Goal: Information Seeking & Learning: Learn about a topic

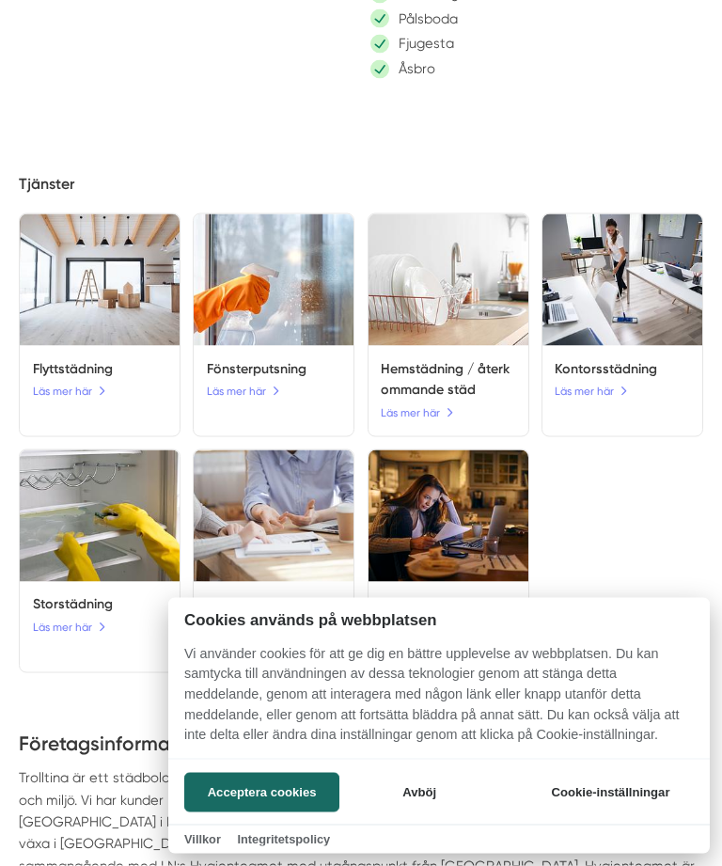
scroll to position [1204, 0]
click at [438, 367] on div at bounding box center [361, 433] width 722 height 866
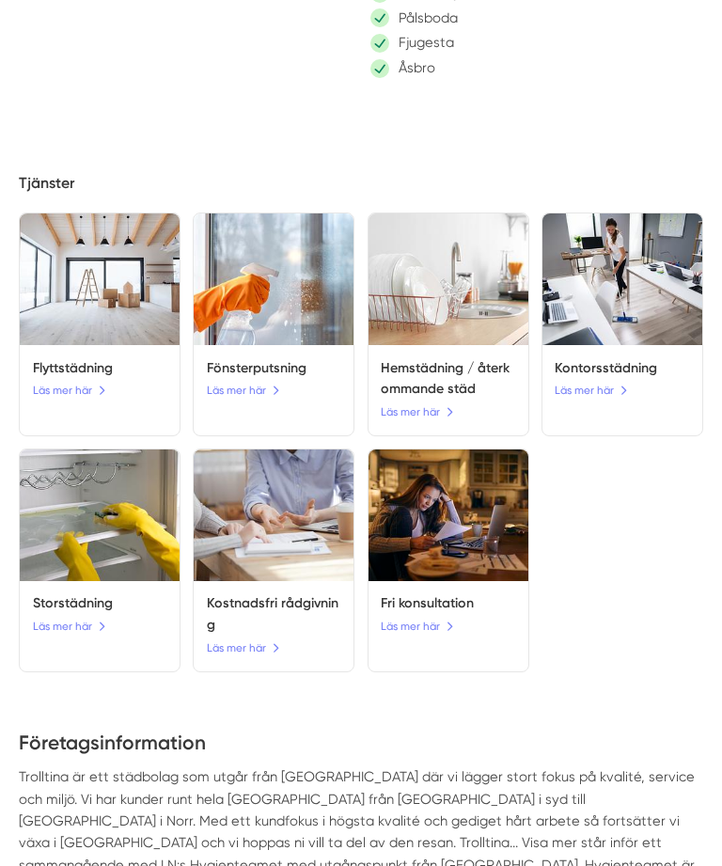
click at [445, 358] on h5 "Hemstädning / återkommande städ" at bounding box center [448, 379] width 134 height 42
click at [427, 403] on link "Läs mer här" at bounding box center [417, 412] width 73 height 18
click at [420, 403] on link "Läs mer här" at bounding box center [417, 412] width 73 height 18
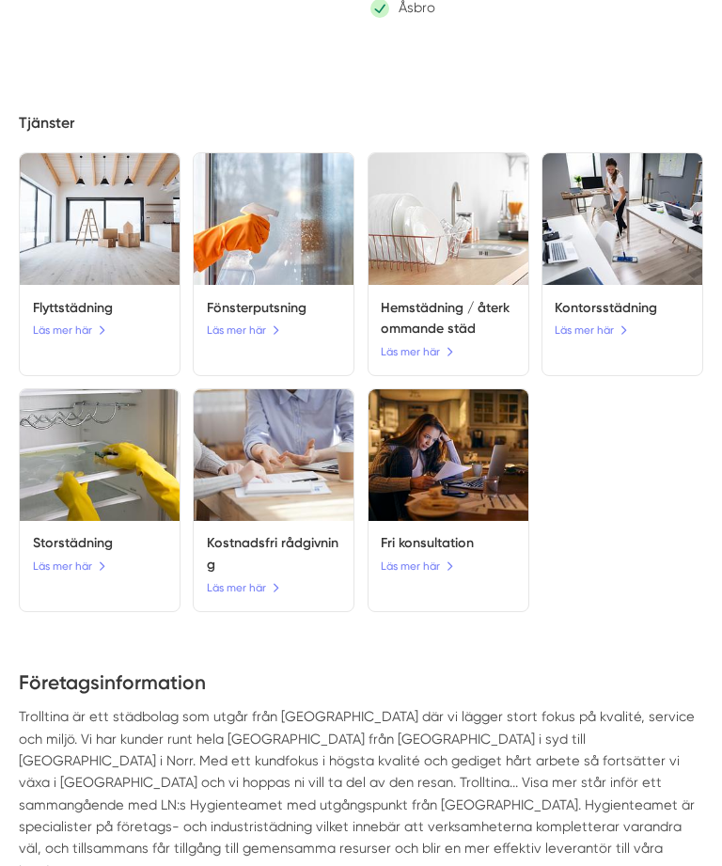
click at [452, 343] on link "Läs mer här" at bounding box center [417, 352] width 73 height 18
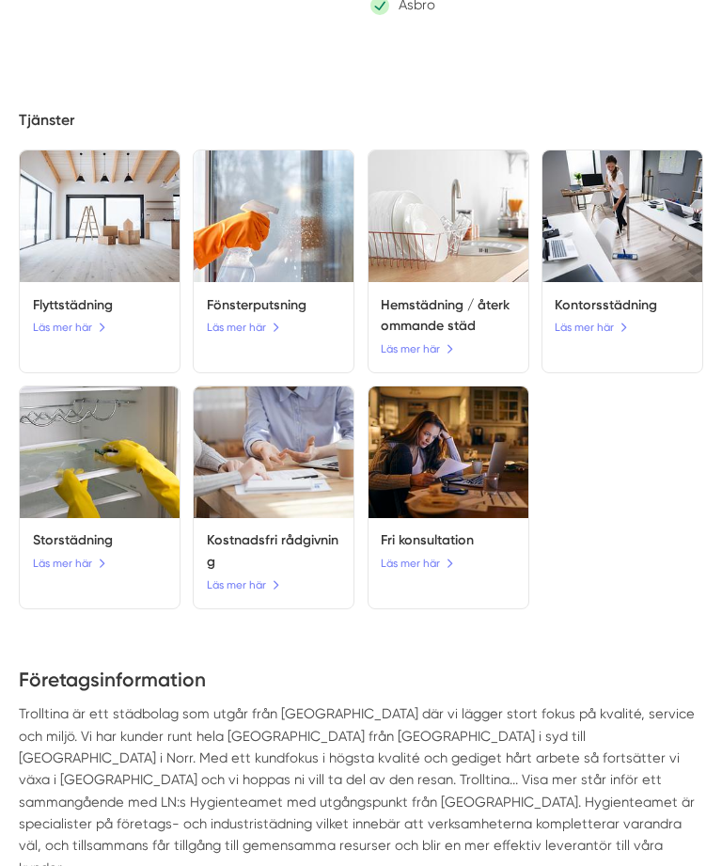
click at [457, 156] on img at bounding box center [449, 216] width 160 height 132
click at [433, 197] on img at bounding box center [449, 216] width 160 height 132
click at [419, 340] on link "Läs mer här" at bounding box center [417, 349] width 73 height 18
